Goal: Information Seeking & Learning: Learn about a topic

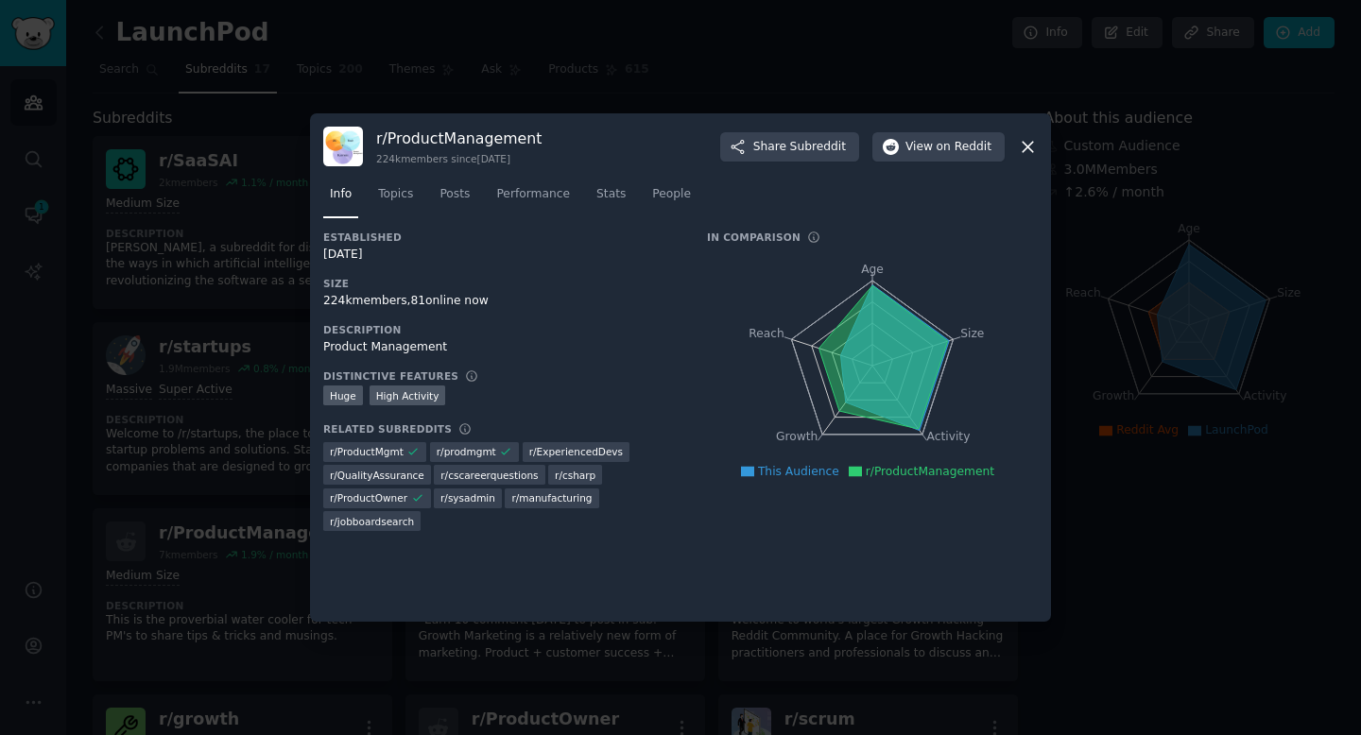
click at [748, 41] on div at bounding box center [680, 367] width 1361 height 735
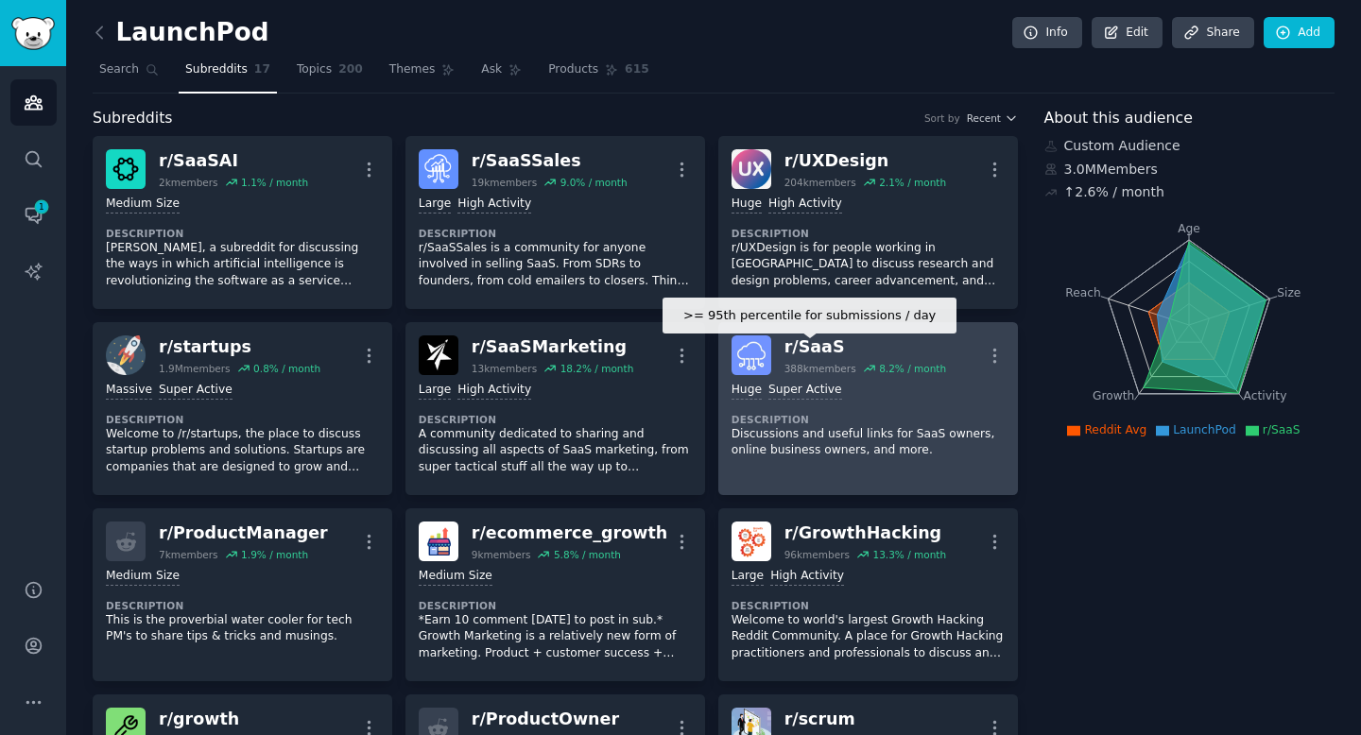
scroll to position [91, 0]
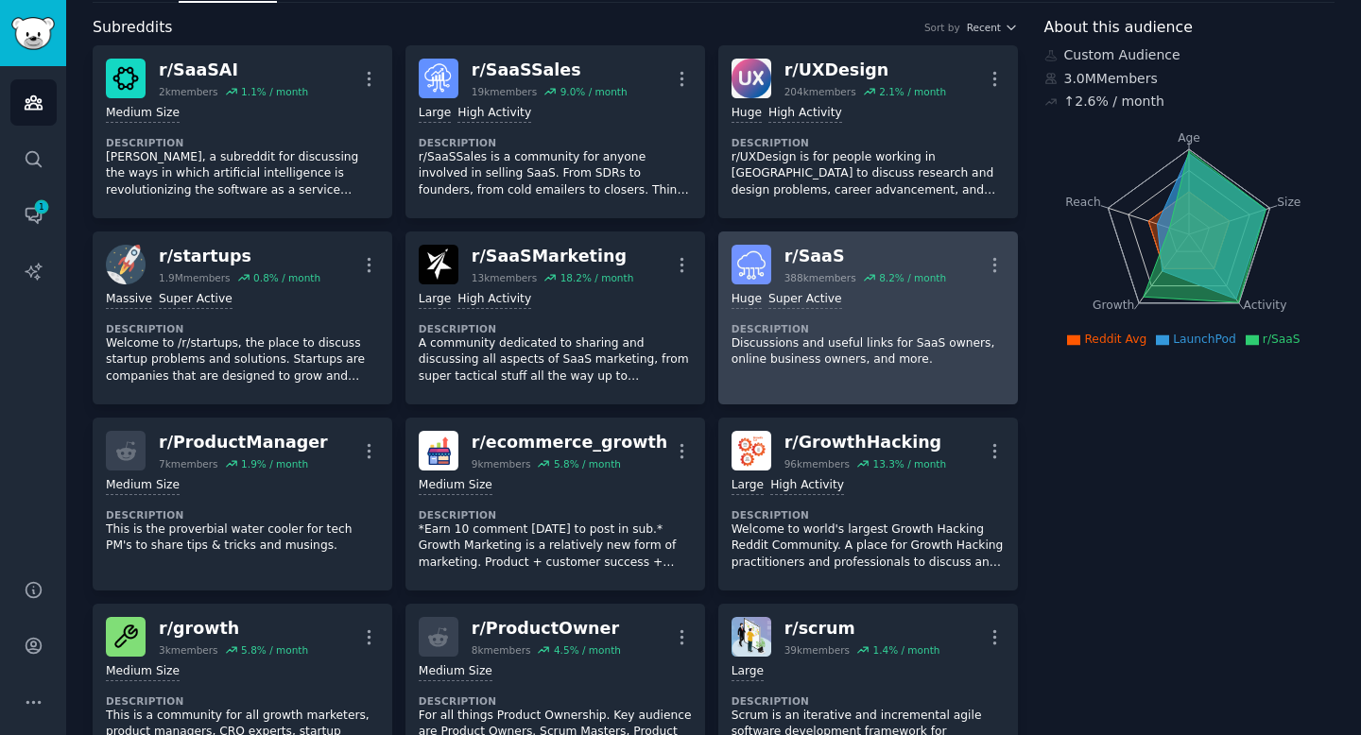
click at [819, 255] on div "r/ SaaS" at bounding box center [866, 257] width 162 height 24
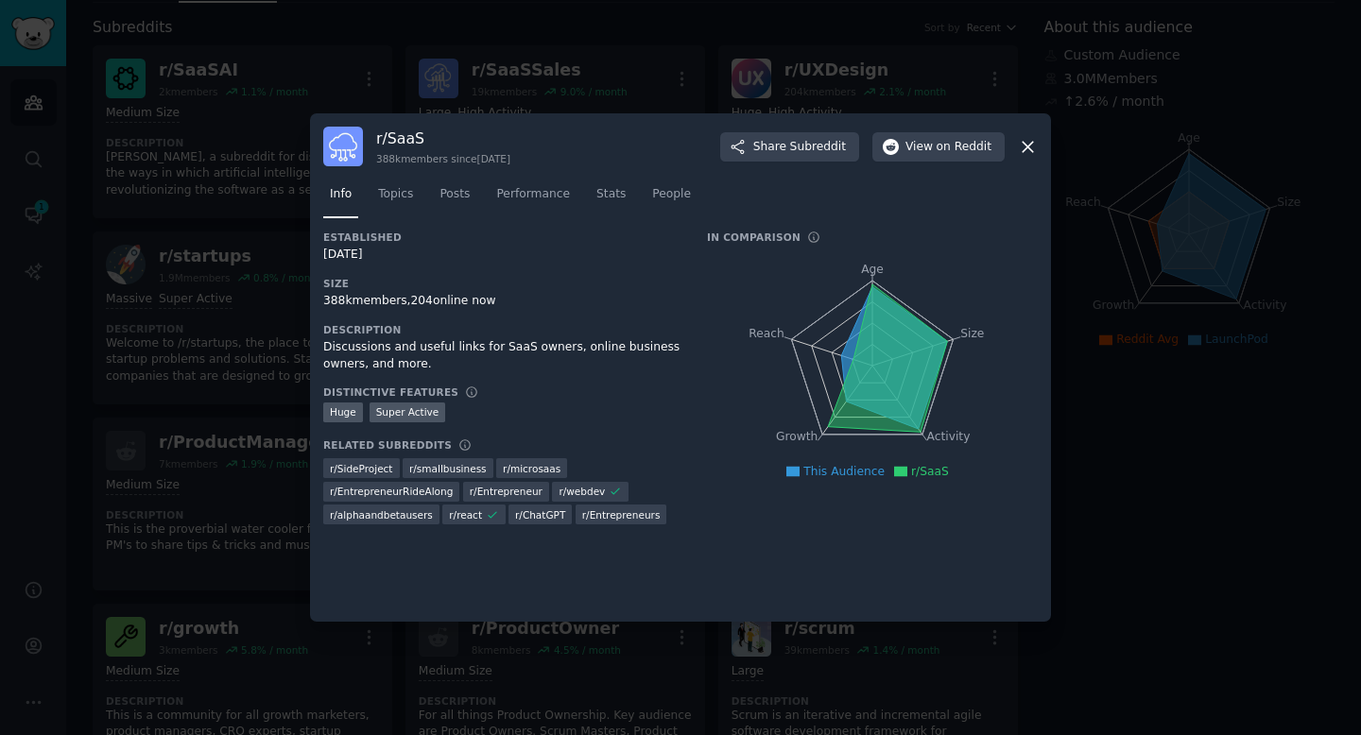
click at [930, 130] on div "r/ SaaS 388k members since [DATE] Share Subreddit View on Reddit" at bounding box center [680, 147] width 715 height 40
click at [925, 136] on button "View on Reddit" at bounding box center [938, 147] width 132 height 30
click at [1304, 284] on div at bounding box center [680, 367] width 1361 height 735
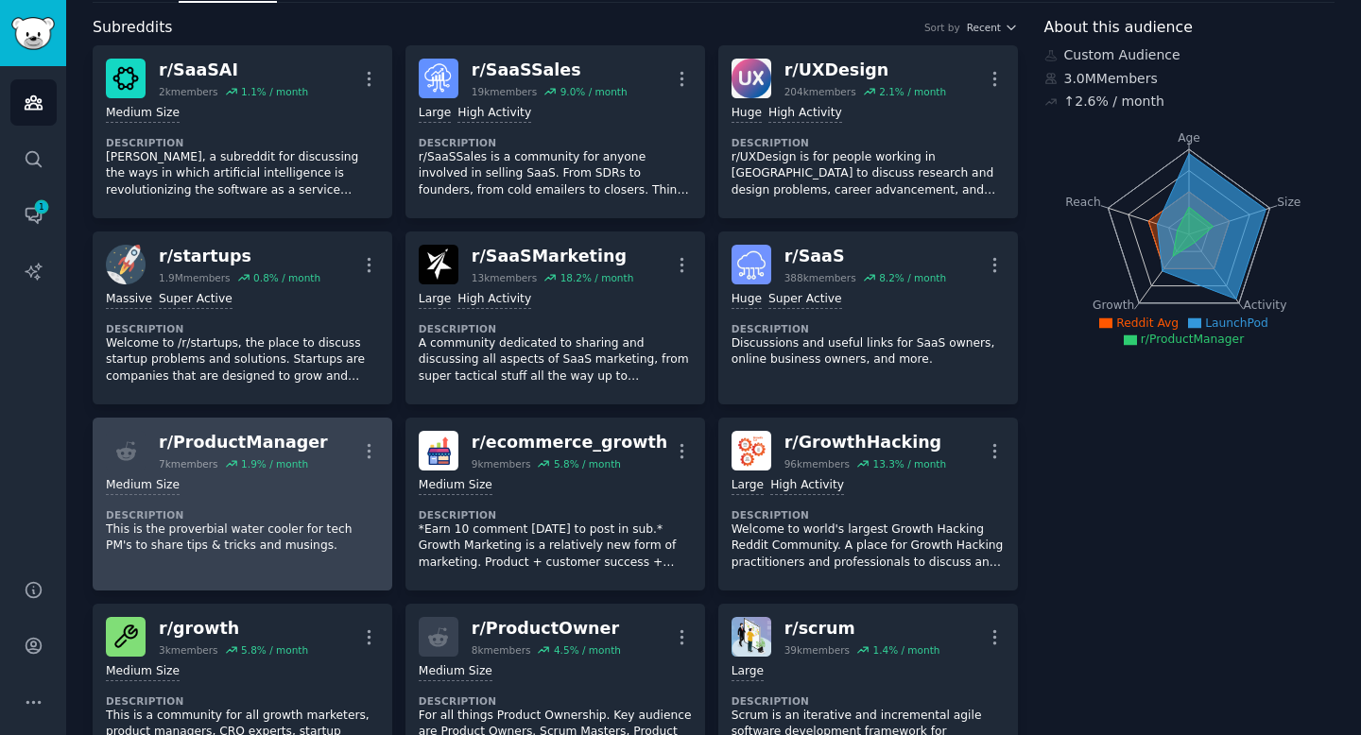
click at [228, 434] on div "r/ ProductManager" at bounding box center [243, 443] width 169 height 24
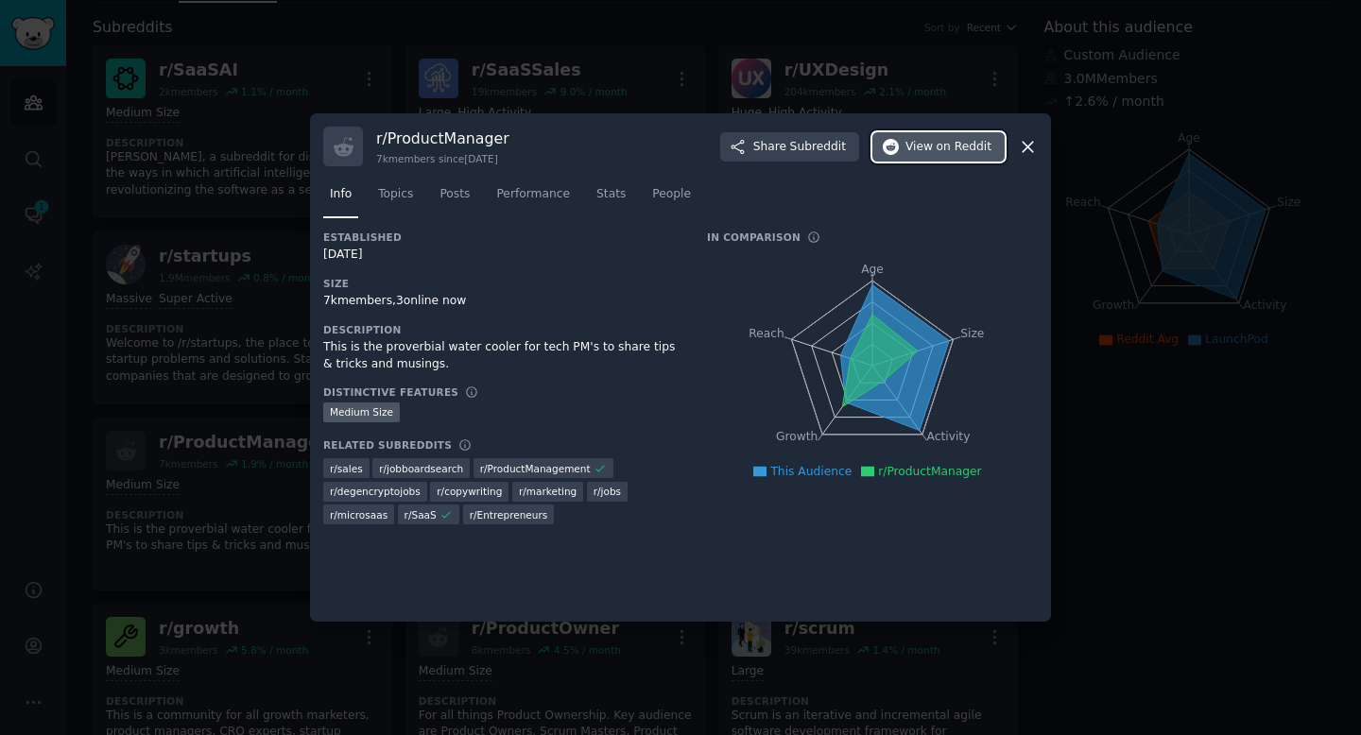
click at [938, 151] on span "on Reddit" at bounding box center [964, 147] width 55 height 17
click at [224, 457] on div at bounding box center [680, 367] width 1361 height 735
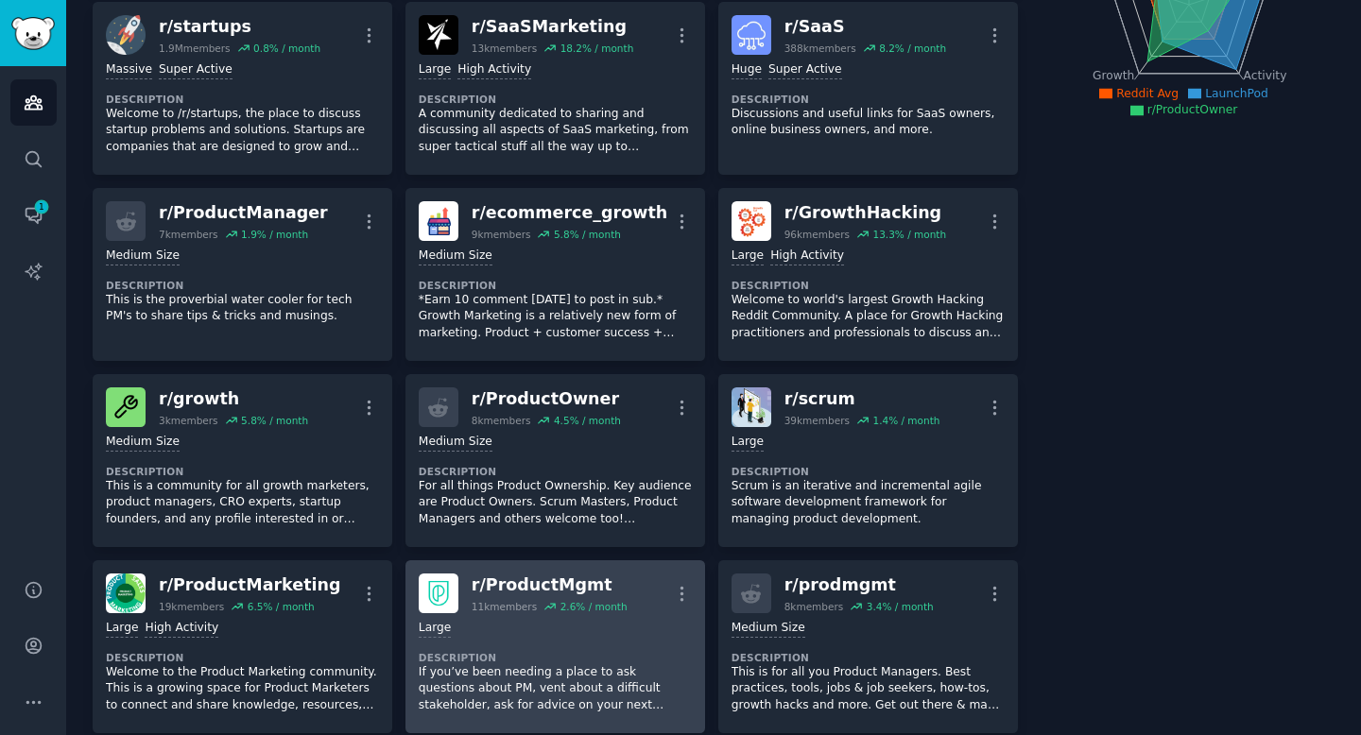
scroll to position [321, 0]
click at [571, 588] on div "r/ ProductMgmt" at bounding box center [550, 585] width 156 height 24
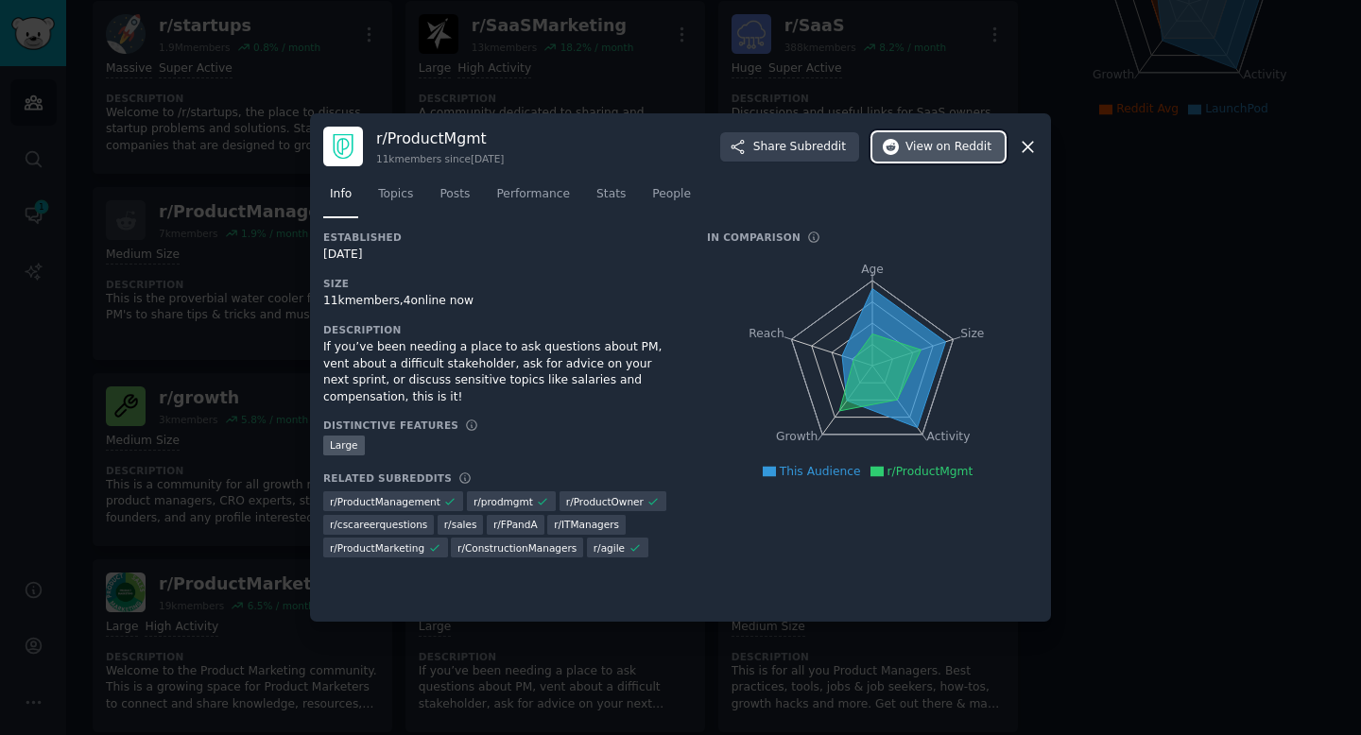
click at [917, 158] on button "View on Reddit" at bounding box center [938, 147] width 132 height 30
